Goal: Information Seeking & Learning: Learn about a topic

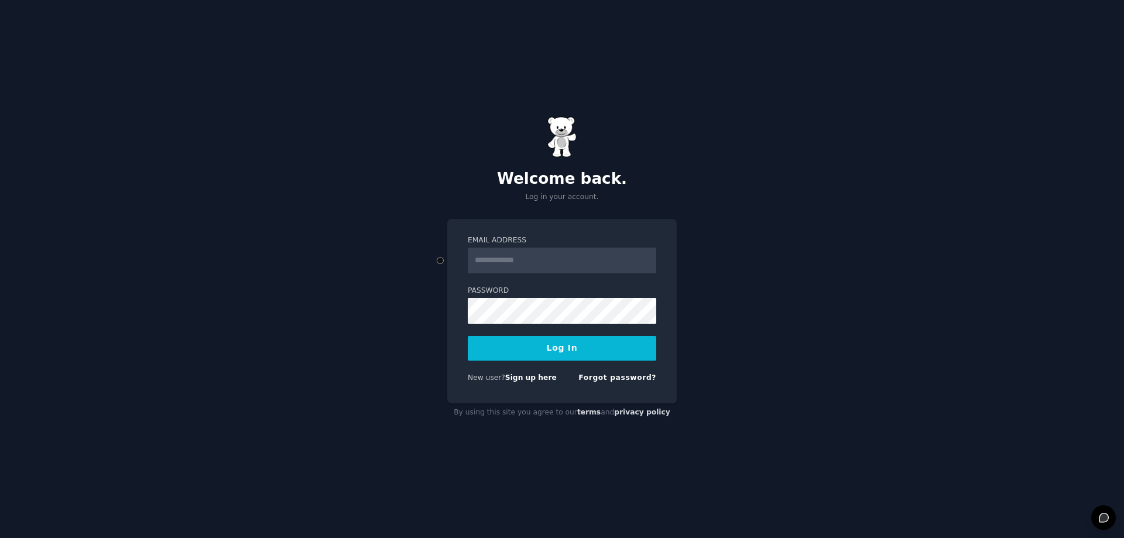
click at [564, 256] on input "Email Address" at bounding box center [562, 261] width 189 height 26
click at [326, 352] on div "Welcome back. Log in your account. Email Address Password Log In New user? Sign…" at bounding box center [562, 269] width 1124 height 538
click at [559, 259] on input "Email Address" at bounding box center [562, 261] width 189 height 26
type input "**********"
click at [577, 352] on button "Log In" at bounding box center [562, 348] width 189 height 25
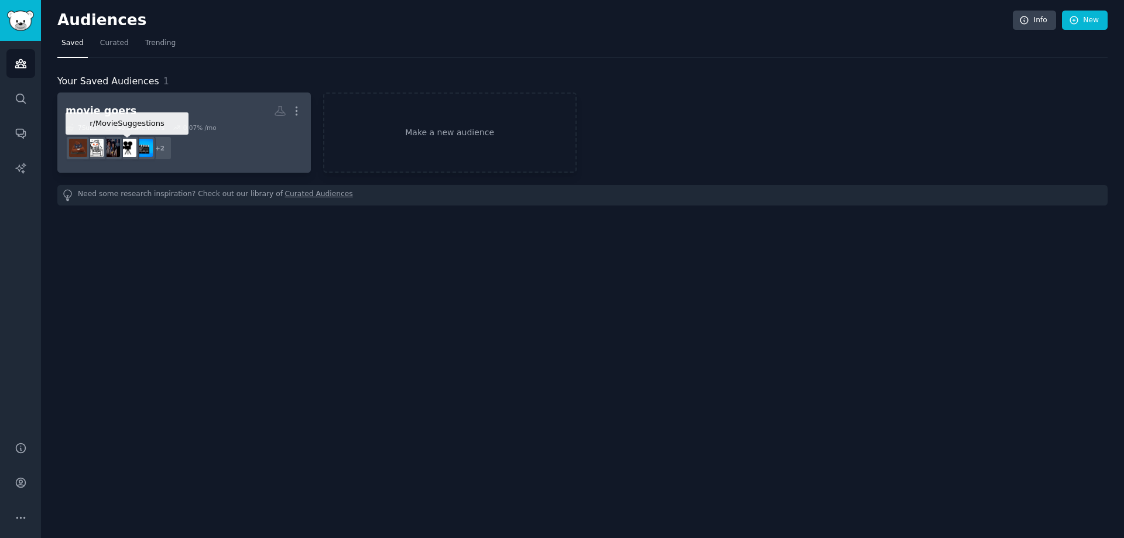
click at [124, 143] on img at bounding box center [127, 148] width 18 height 18
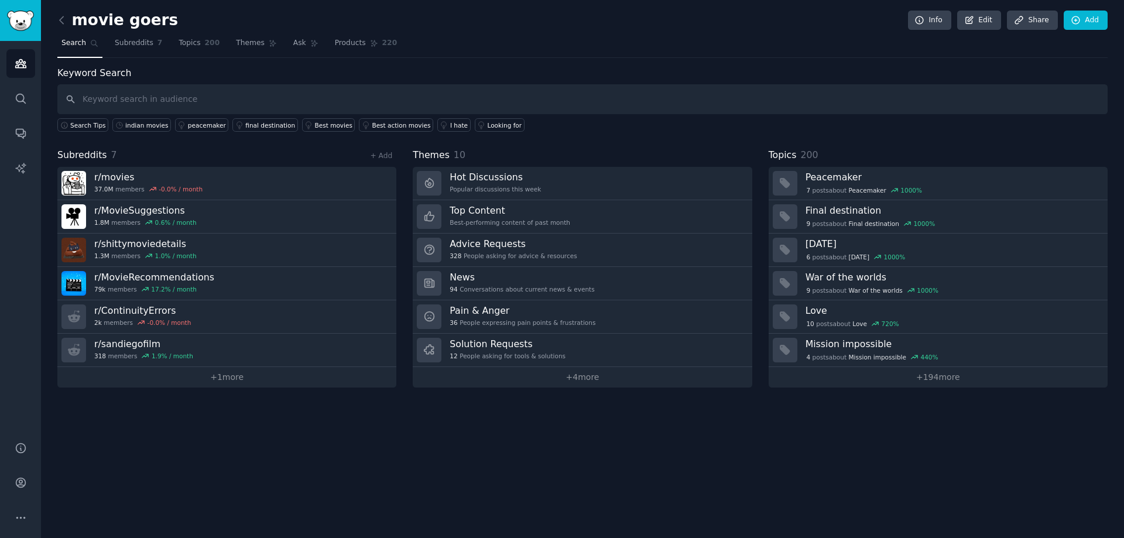
click at [138, 91] on input "text" at bounding box center [582, 99] width 1050 height 30
type input "[DEMOGRAPHIC_DATA]"
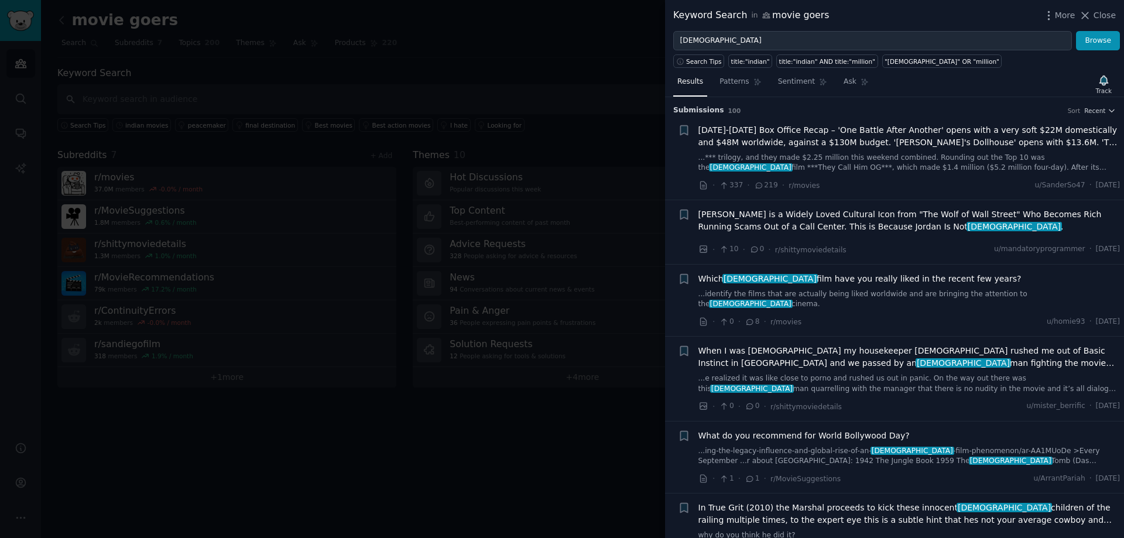
click at [139, 72] on div at bounding box center [562, 269] width 1124 height 538
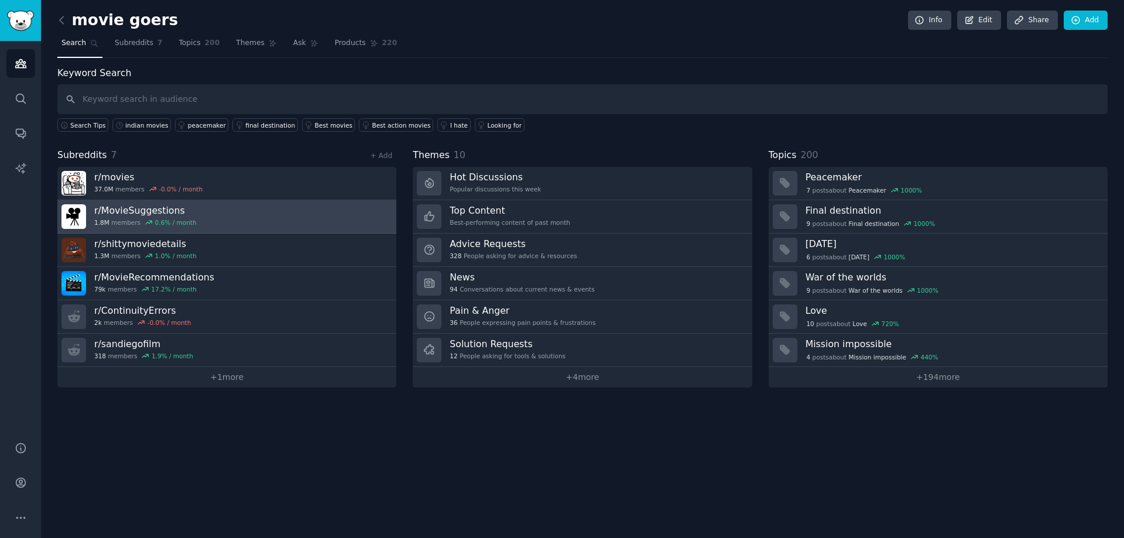
click at [137, 211] on h3 "r/ MovieSuggestions" at bounding box center [145, 210] width 102 height 12
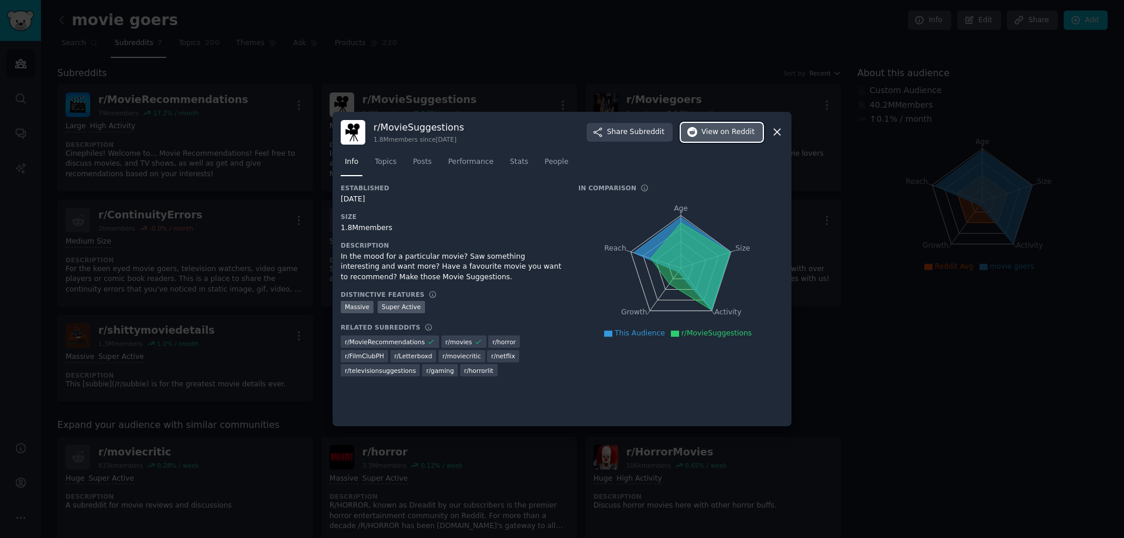
click at [716, 129] on span "View on Reddit" at bounding box center [727, 132] width 53 height 11
